Goal: Task Accomplishment & Management: Manage account settings

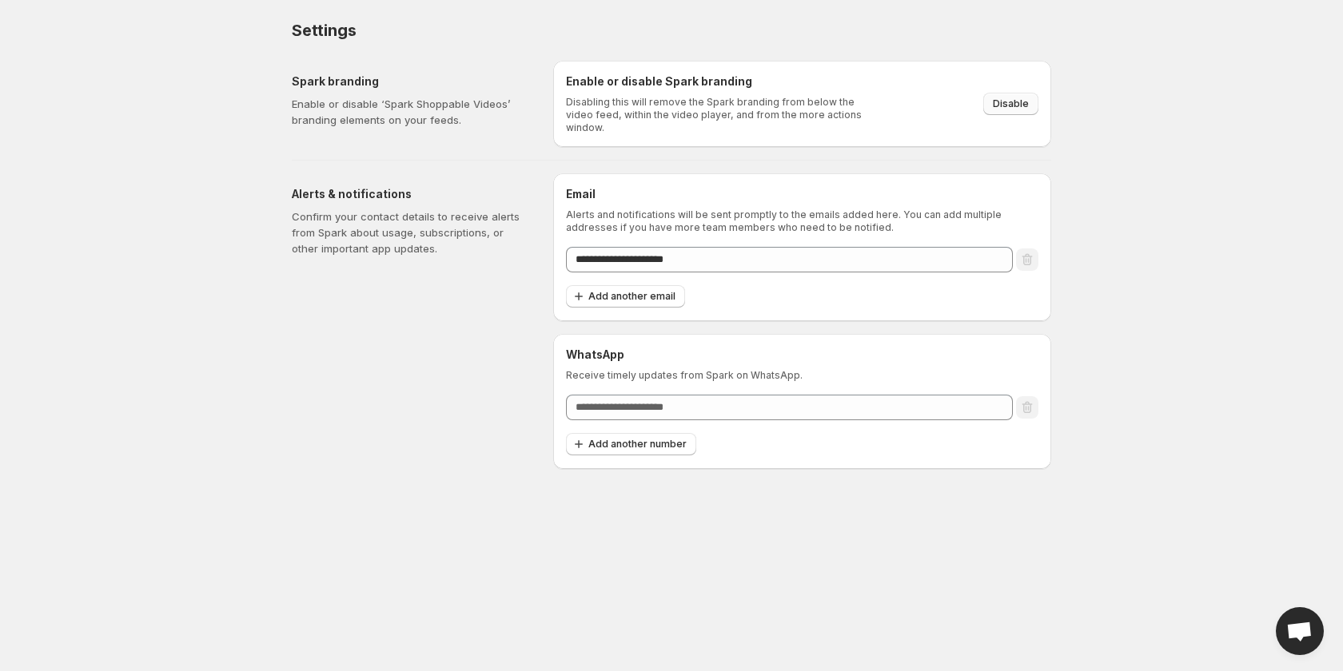
click at [1013, 98] on span "Disable" at bounding box center [1011, 104] width 36 height 13
